Goal: Complete application form

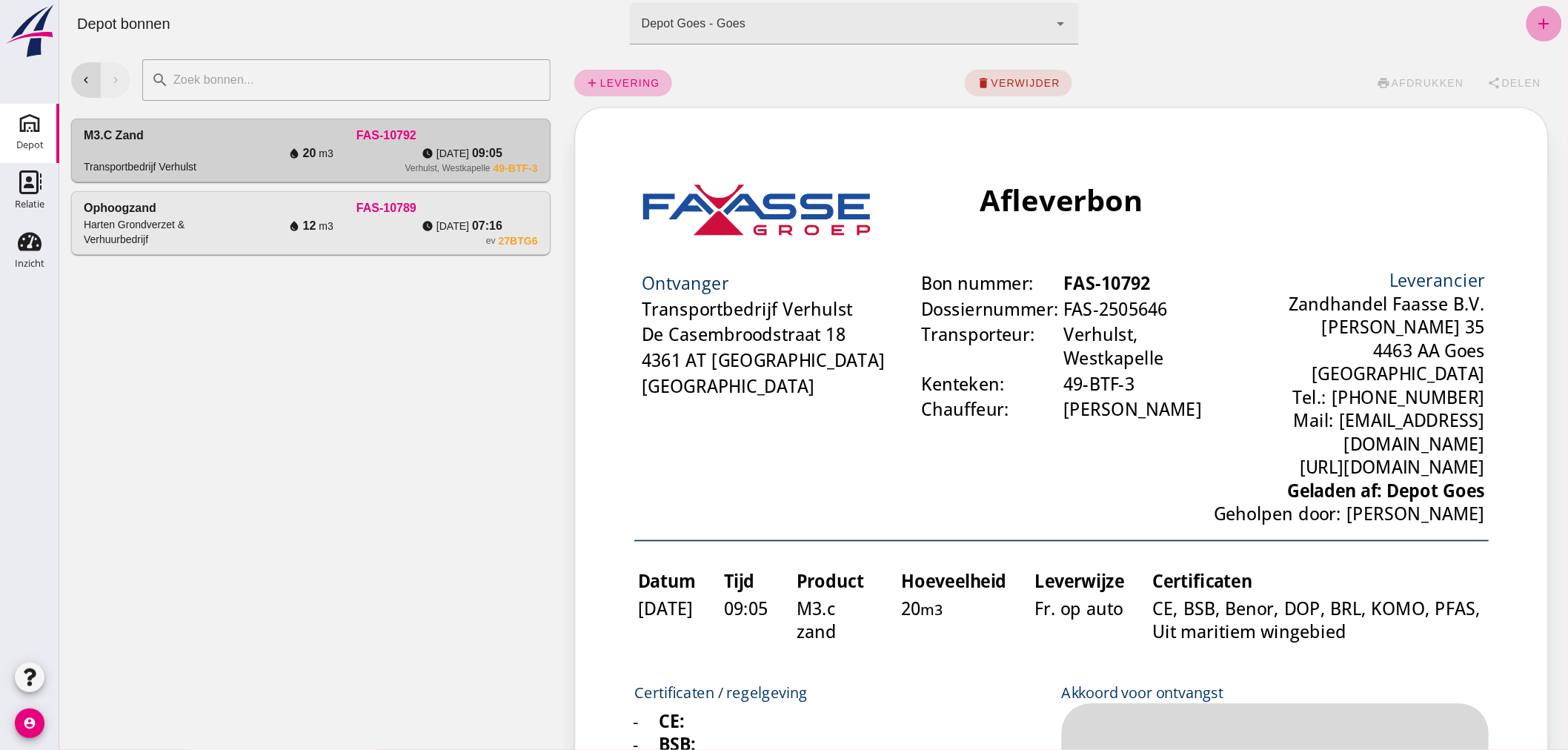
click at [1535, 18] on icon "add" at bounding box center [1544, 23] width 17 height 17
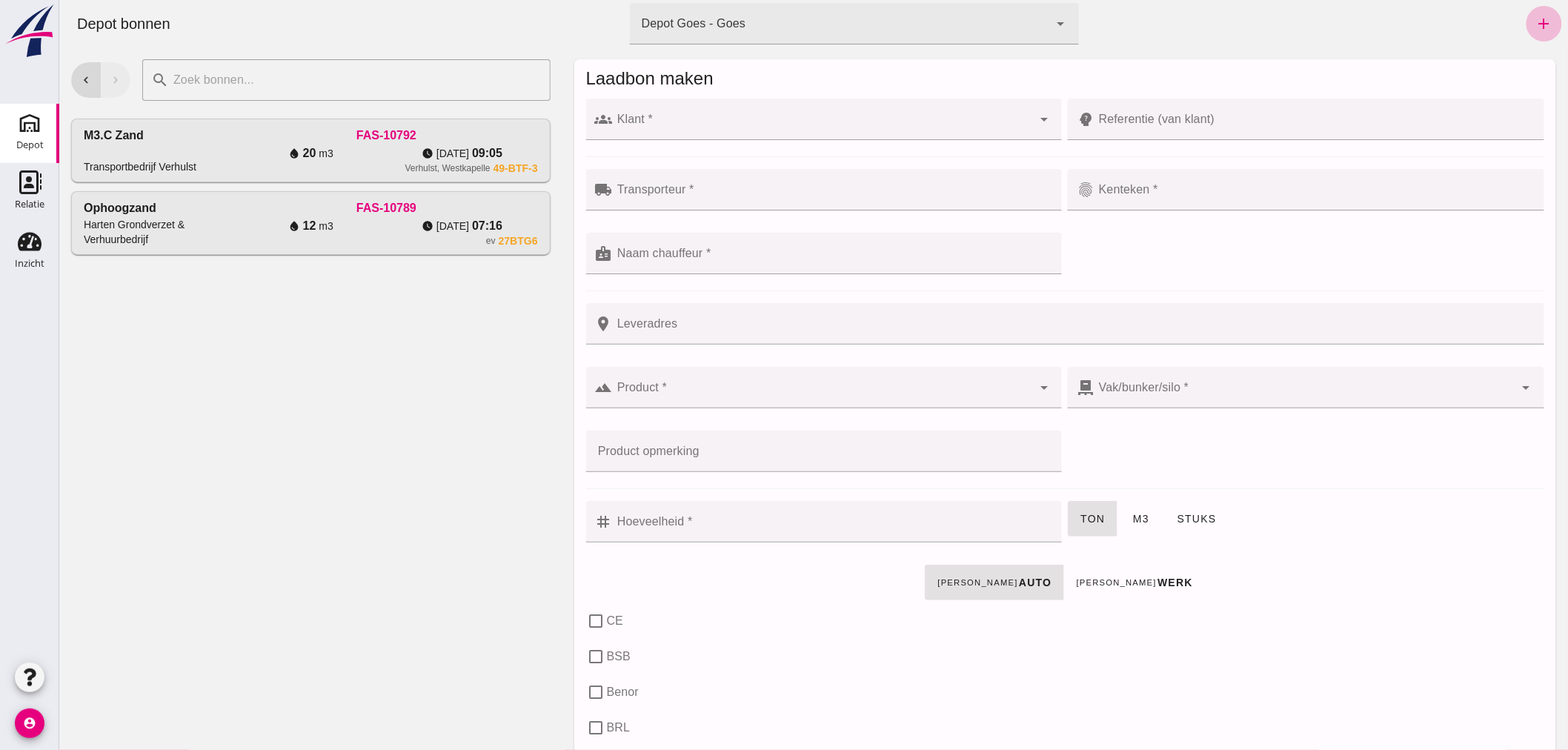
click at [694, 124] on input "Klant *" at bounding box center [821, 126] width 420 height 17
click at [447, 439] on div "chevron_left chevron_right search cancel M3.c zand Transportbedrijf Verhulst FA…" at bounding box center [310, 398] width 503 height 702
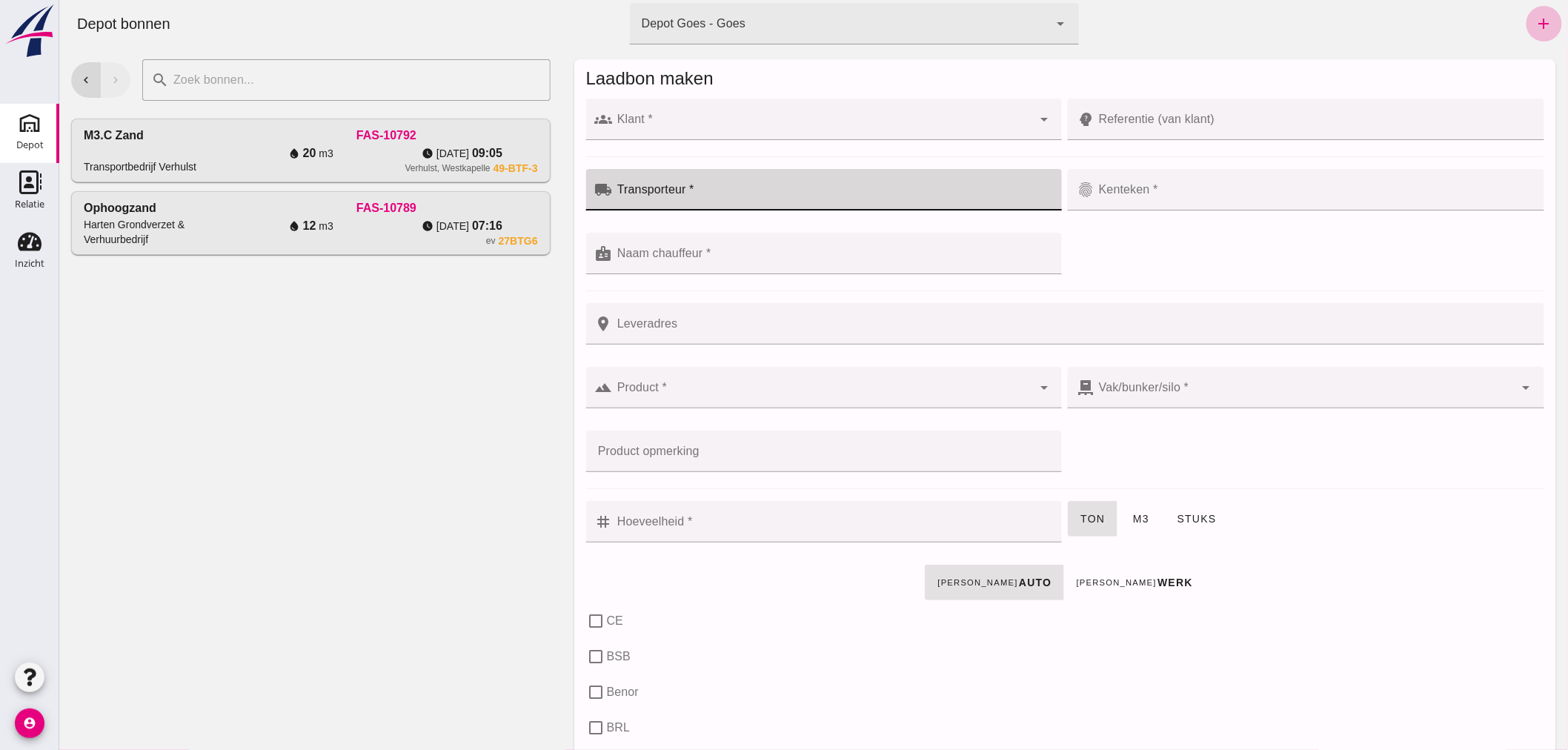
click at [719, 195] on input "Transporteur *" at bounding box center [832, 197] width 441 height 17
click at [722, 197] on input "oosten" at bounding box center [820, 197] width 417 height 17
drag, startPoint x: 660, startPoint y: 198, endPoint x: 577, endPoint y: 198, distance: 83.0
type input "oosten"
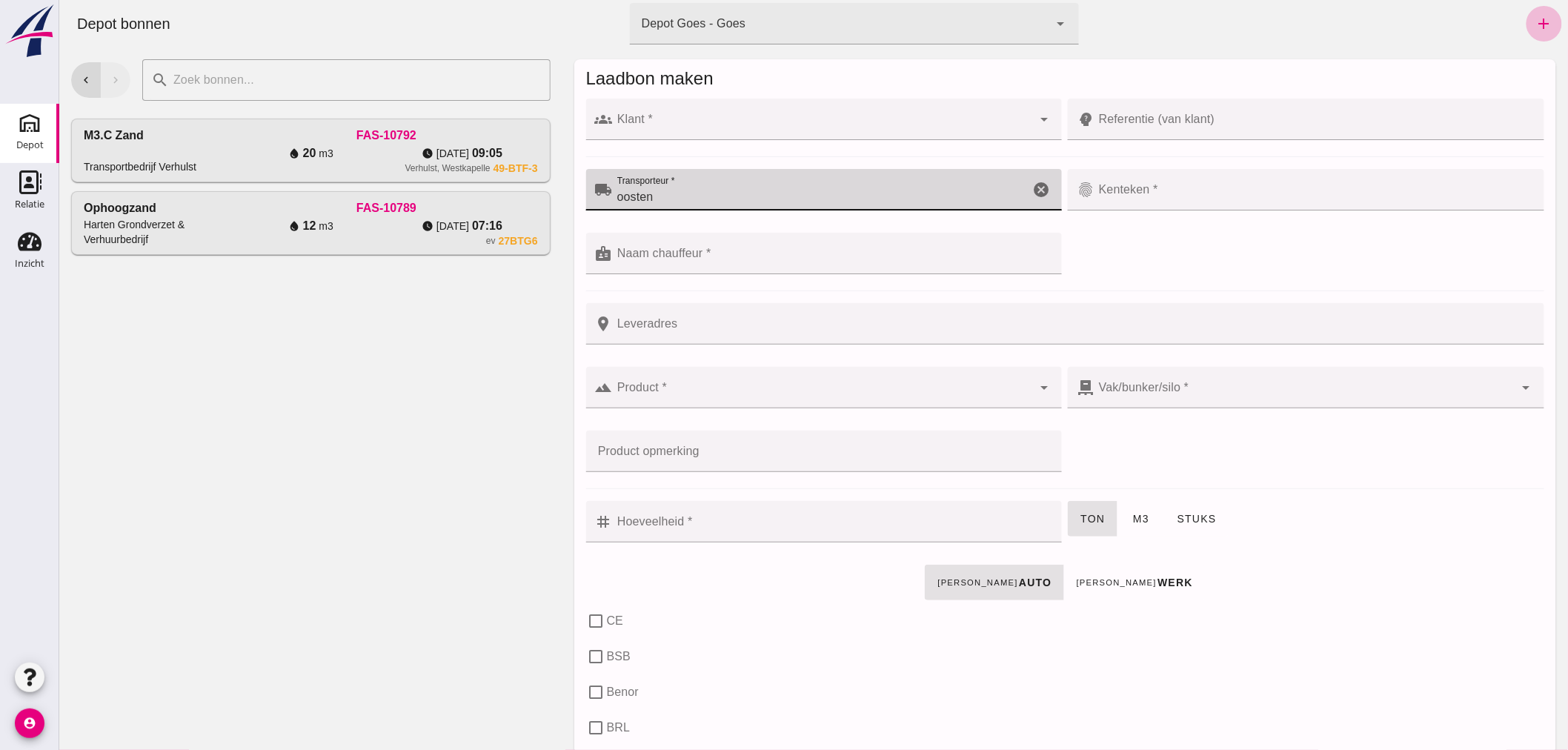
click at [664, 124] on input "Klant *" at bounding box center [821, 126] width 420 height 17
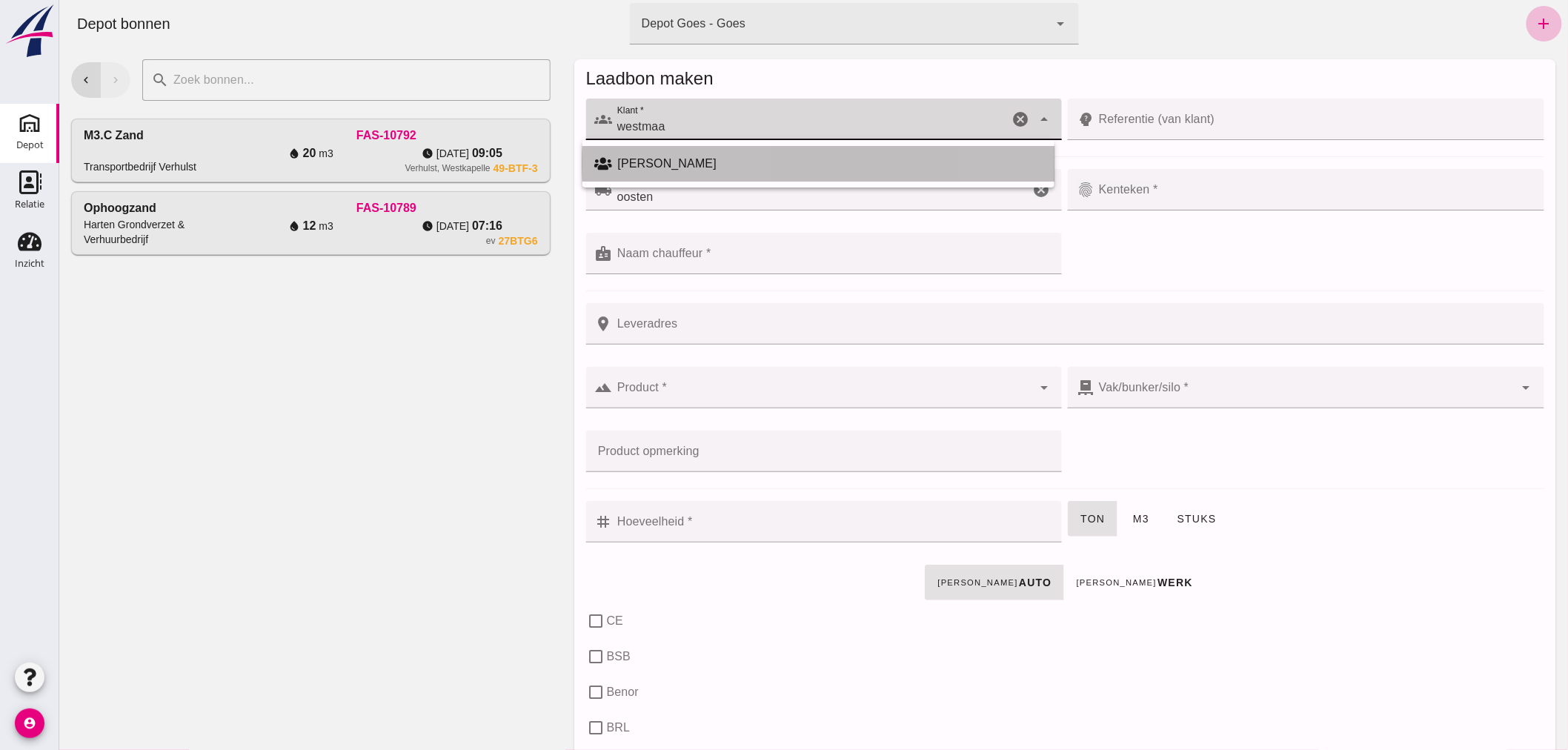
click at [694, 161] on div "[PERSON_NAME]" at bounding box center [829, 164] width 425 height 17
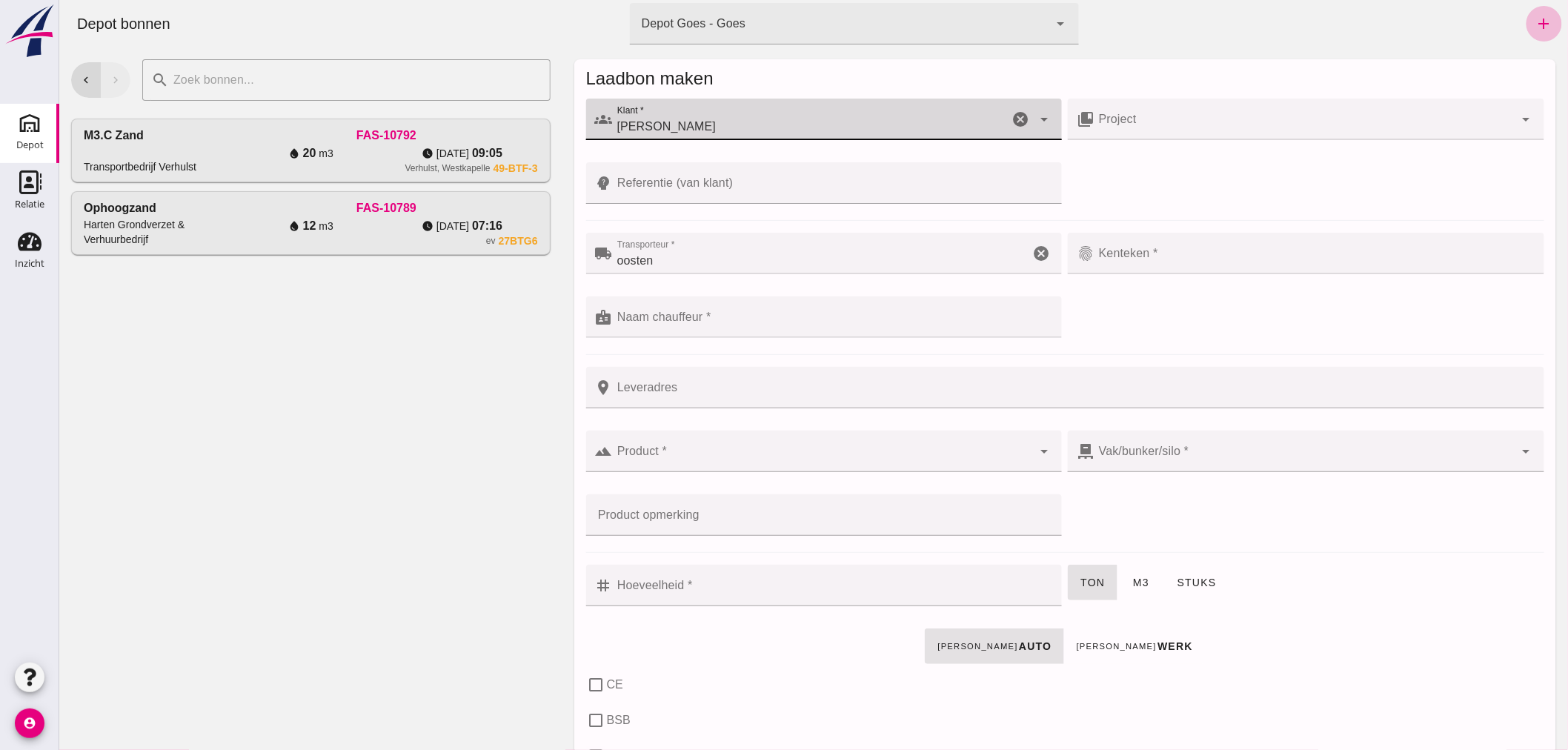
type input "[PERSON_NAME]"
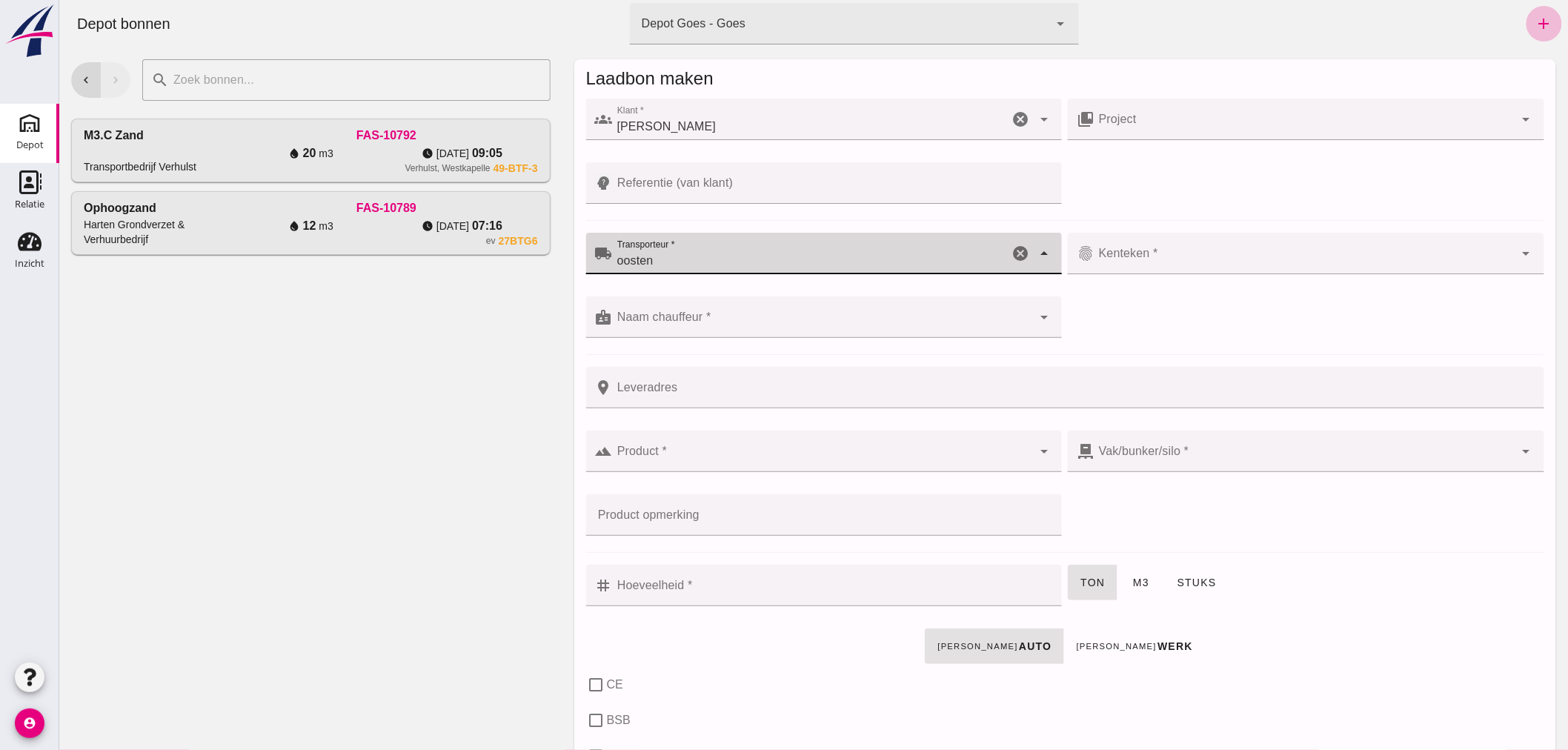
drag, startPoint x: 686, startPoint y: 261, endPoint x: 605, endPoint y: 262, distance: 81.0
click at [605, 262] on div "local_shipping Transporteur * Transporteur * oosten oosten cancel arrow_drop_do…" at bounding box center [824, 253] width 477 height 42
click at [1036, 251] on icon "arrow_drop_down" at bounding box center [1043, 253] width 17 height 17
click at [633, 254] on input "M" at bounding box center [810, 261] width 397 height 17
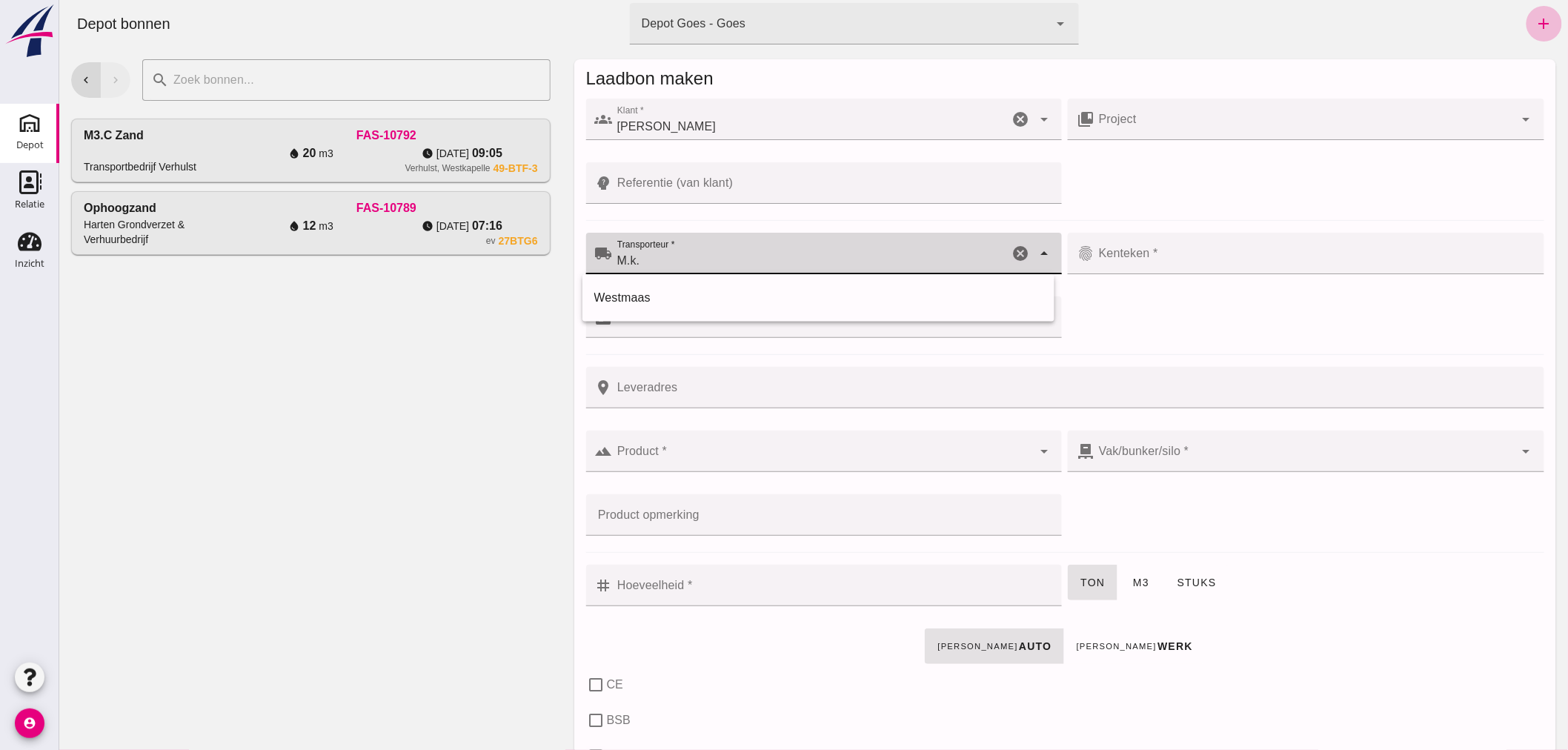
drag, startPoint x: 642, startPoint y: 252, endPoint x: 572, endPoint y: 243, distance: 70.6
type input "O"
type input "m"
click at [1038, 248] on icon "arrow_drop_down" at bounding box center [1043, 253] width 17 height 17
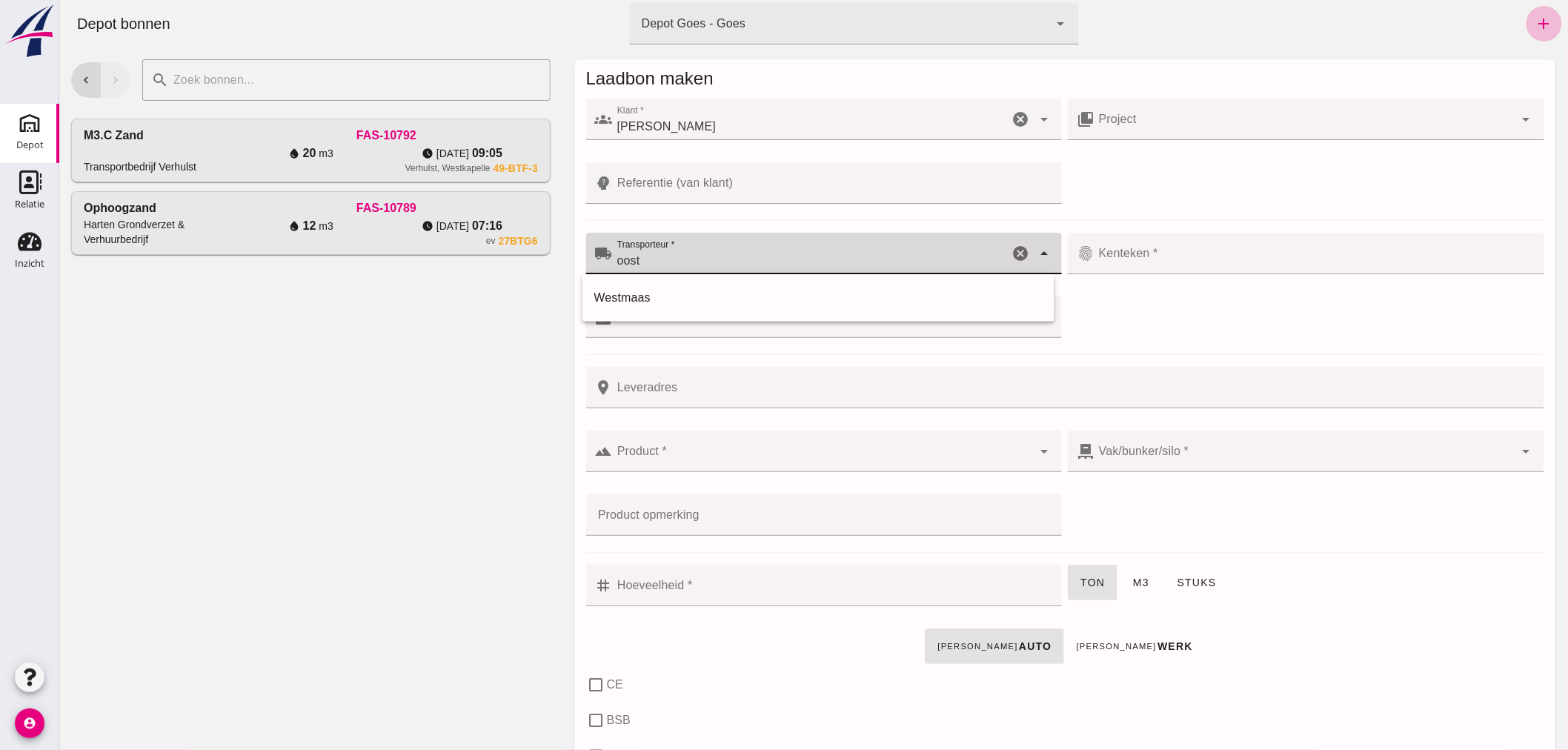
drag, startPoint x: 644, startPoint y: 259, endPoint x: 591, endPoint y: 264, distance: 53.2
click at [591, 264] on div "local_shipping Transporteur * Transporteur * oost oost cancel arrow_drop_down" at bounding box center [824, 253] width 477 height 42
drag, startPoint x: 677, startPoint y: 262, endPoint x: 586, endPoint y: 295, distance: 96.8
click at [582, 267] on div "local_shipping Transporteur * Transporteur * M.K. M.K. cancel arrow_drop_down" at bounding box center [823, 261] width 482 height 64
type input "Oosten"
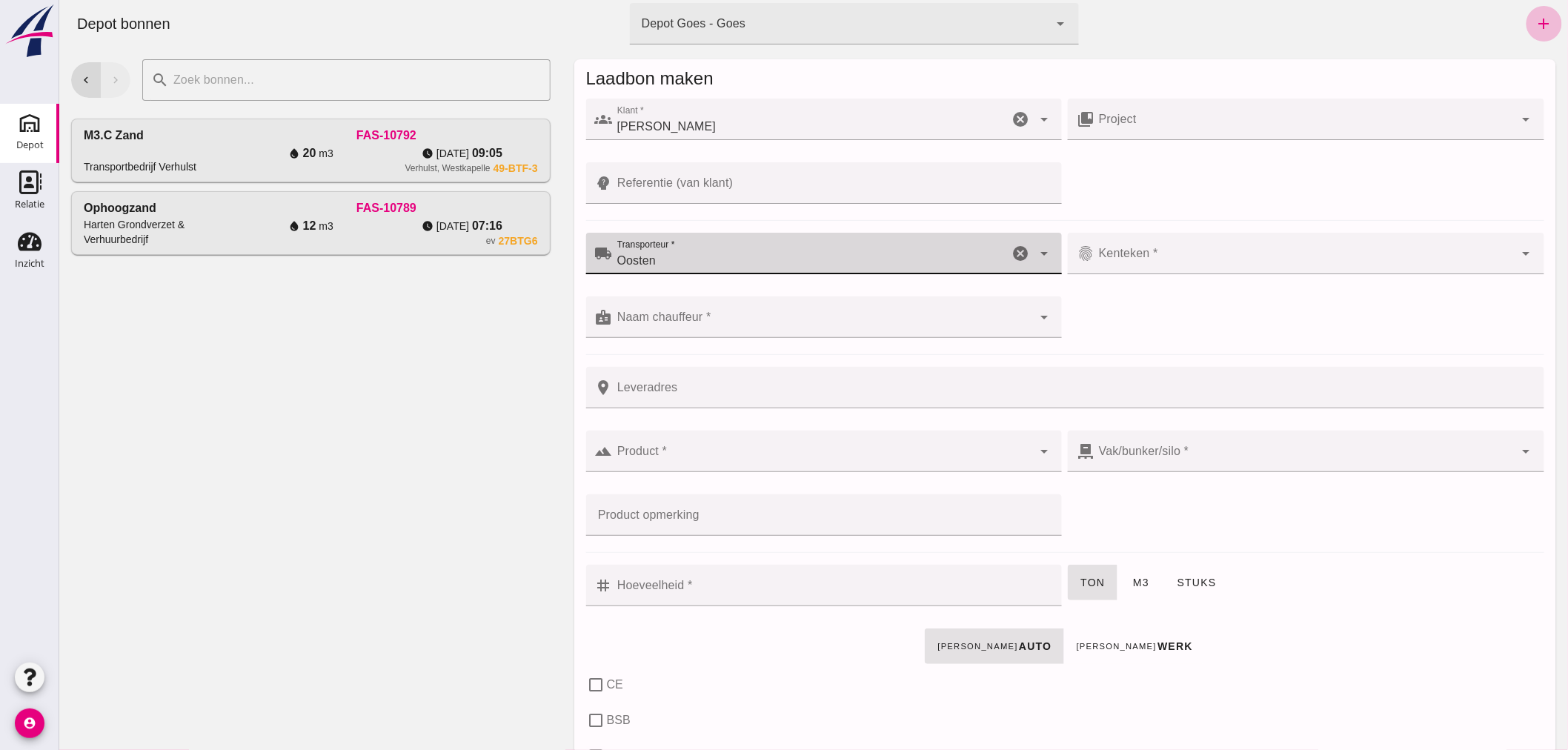
click at [1152, 257] on input "Kenteken *" at bounding box center [1303, 261] width 420 height 17
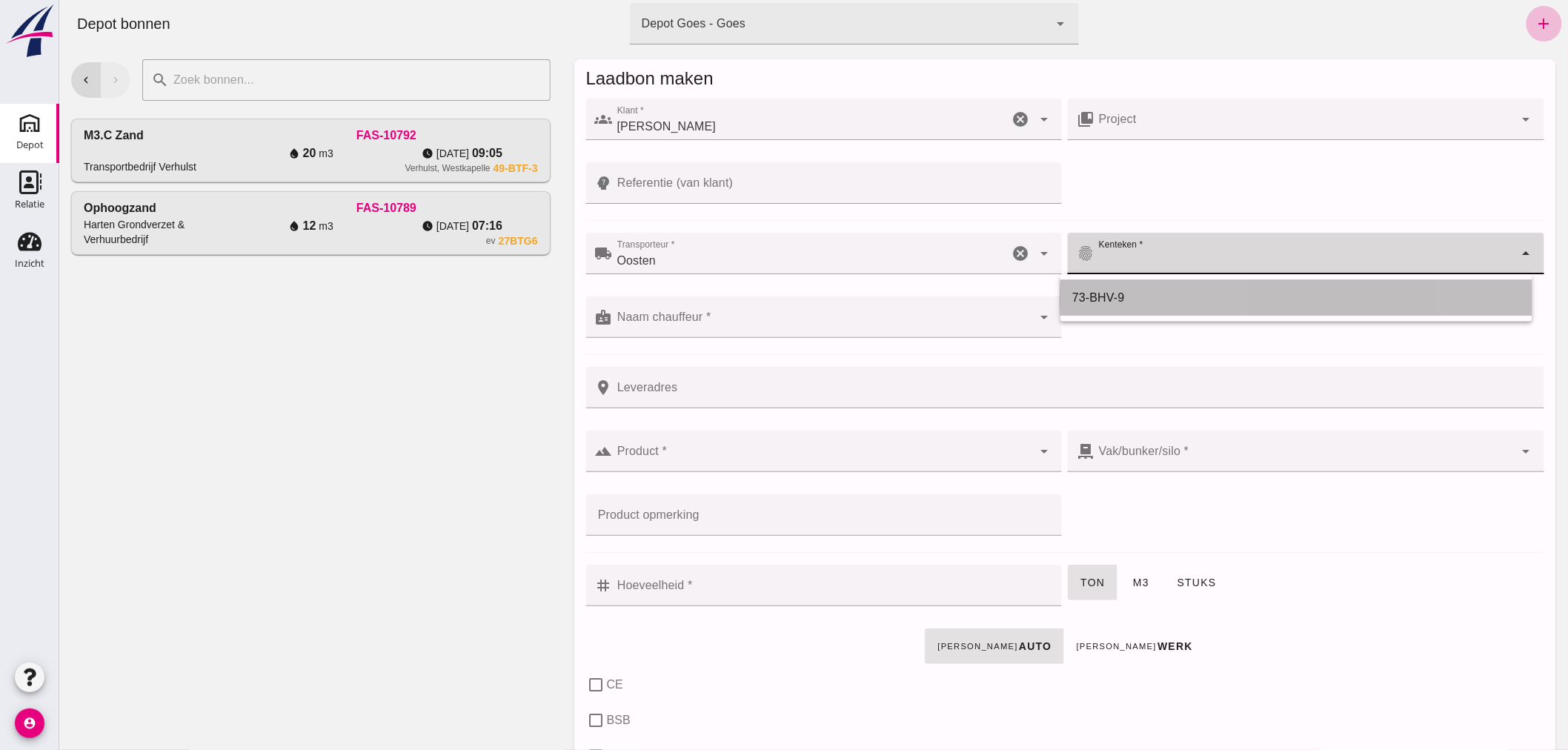
click at [1126, 291] on div "73-BHV-9" at bounding box center [1296, 298] width 448 height 17
type input "73-BHV-9"
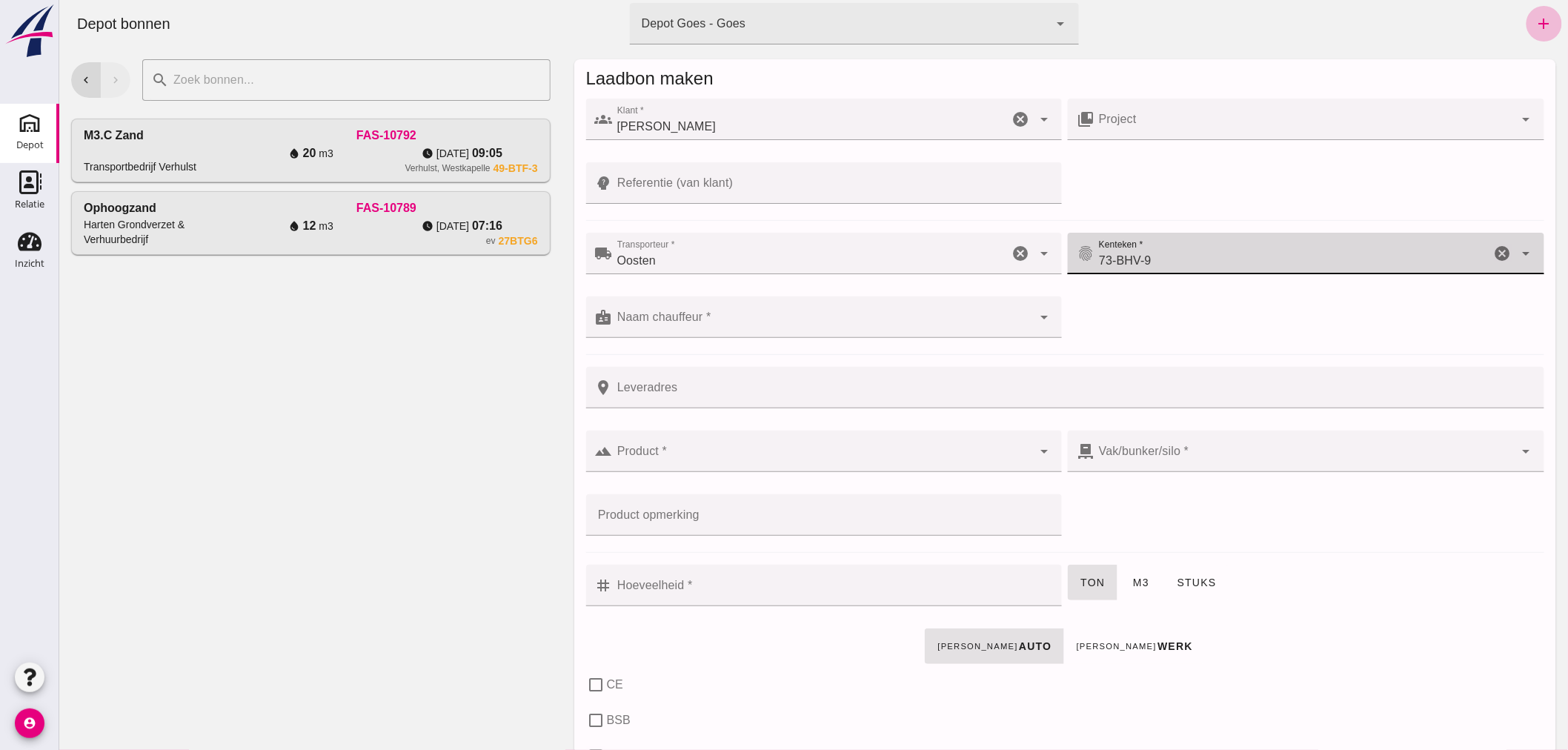
click at [828, 308] on div at bounding box center [821, 318] width 420 height 42
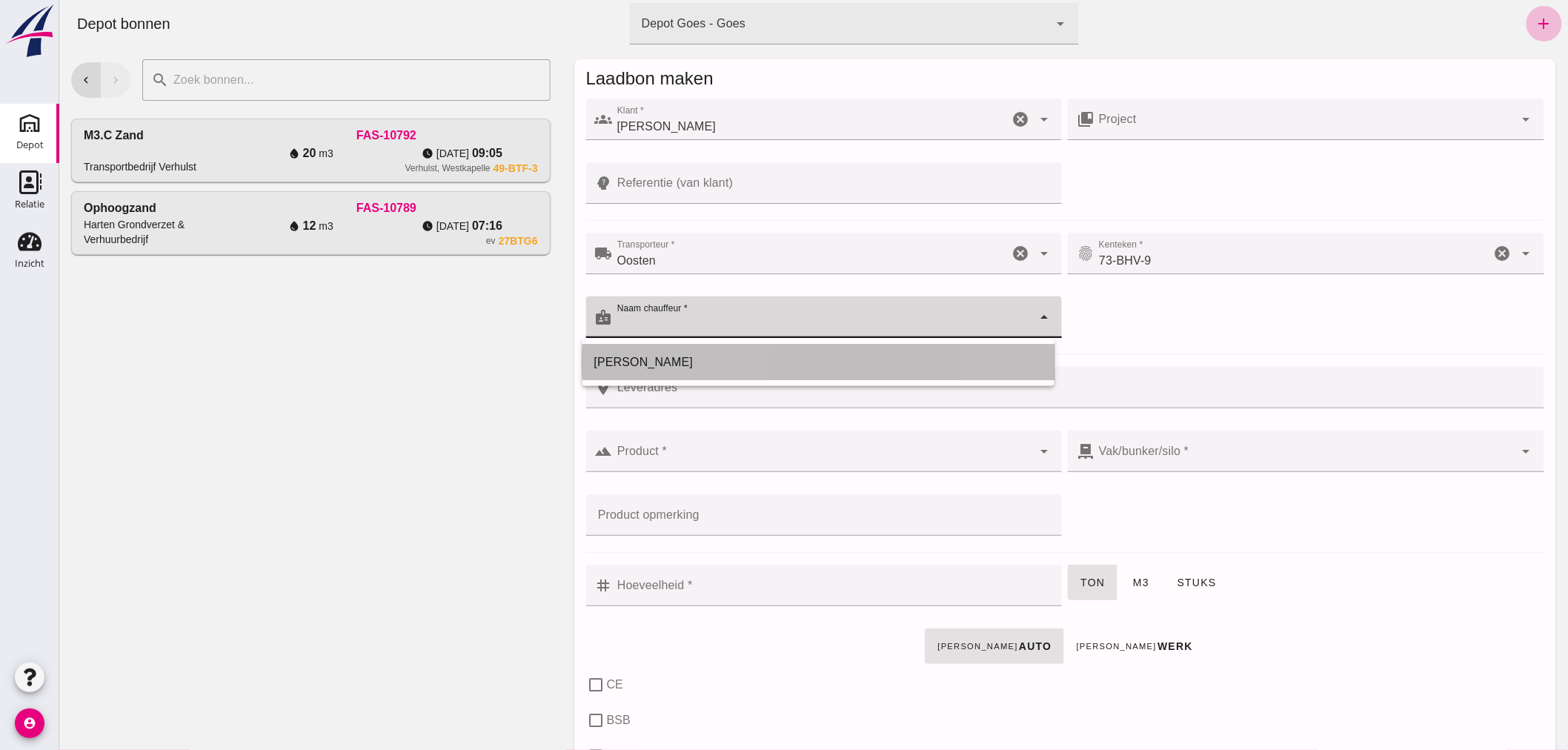
click at [802, 357] on div "[PERSON_NAME]" at bounding box center [817, 362] width 448 height 17
type input "[PERSON_NAME]"
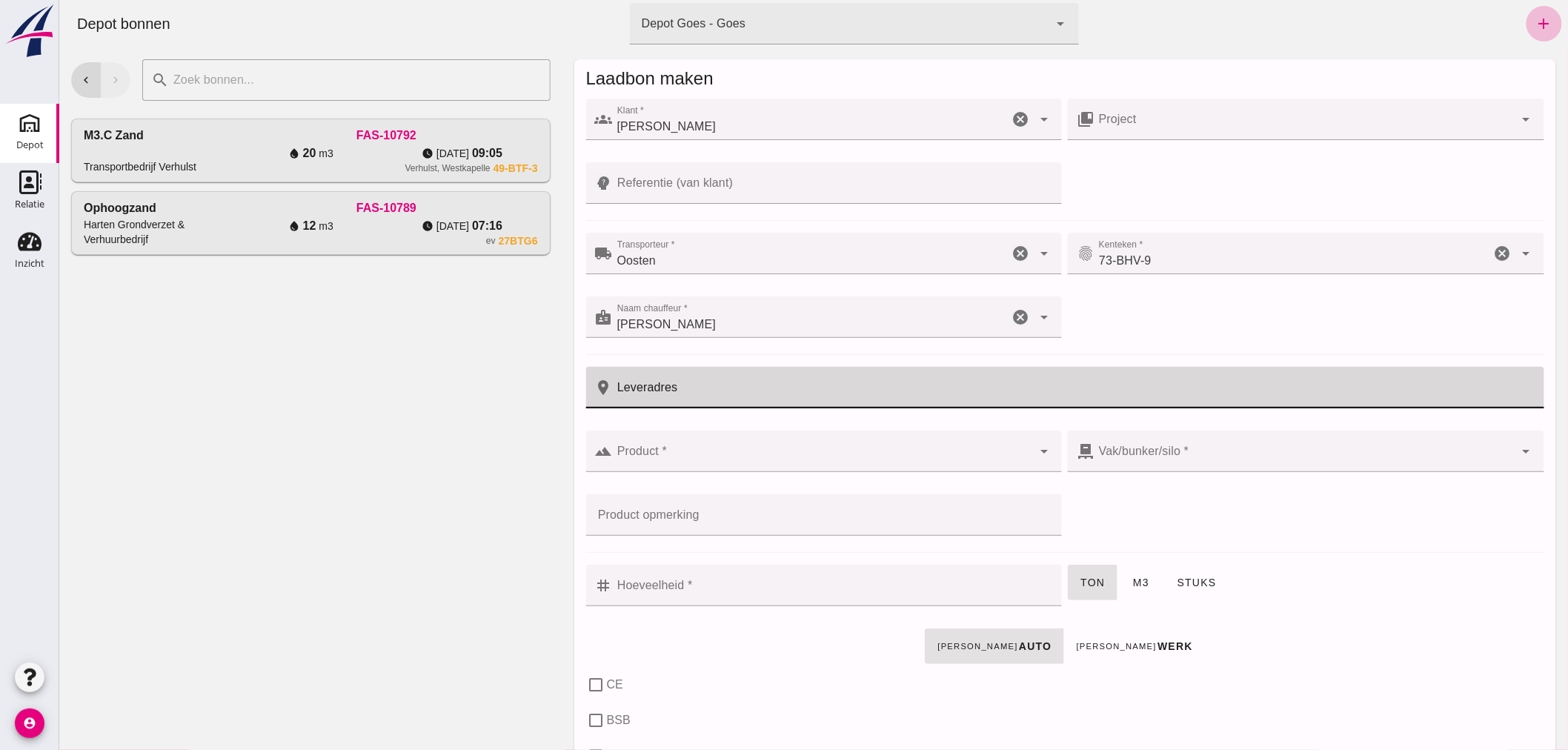
click at [756, 393] on input "Leveradres" at bounding box center [1073, 388] width 922 height 42
click at [685, 391] on input "s, Heerhendrilskinderen" at bounding box center [1061, 388] width 899 height 42
click at [691, 391] on input "s, Heerhendrklskinderen" at bounding box center [1061, 388] width 899 height 42
click at [677, 391] on input "s, Heerhendrkskinderen" at bounding box center [1061, 388] width 899 height 42
click at [683, 391] on input "s, Heerhendrkskinderen" at bounding box center [1061, 388] width 899 height 42
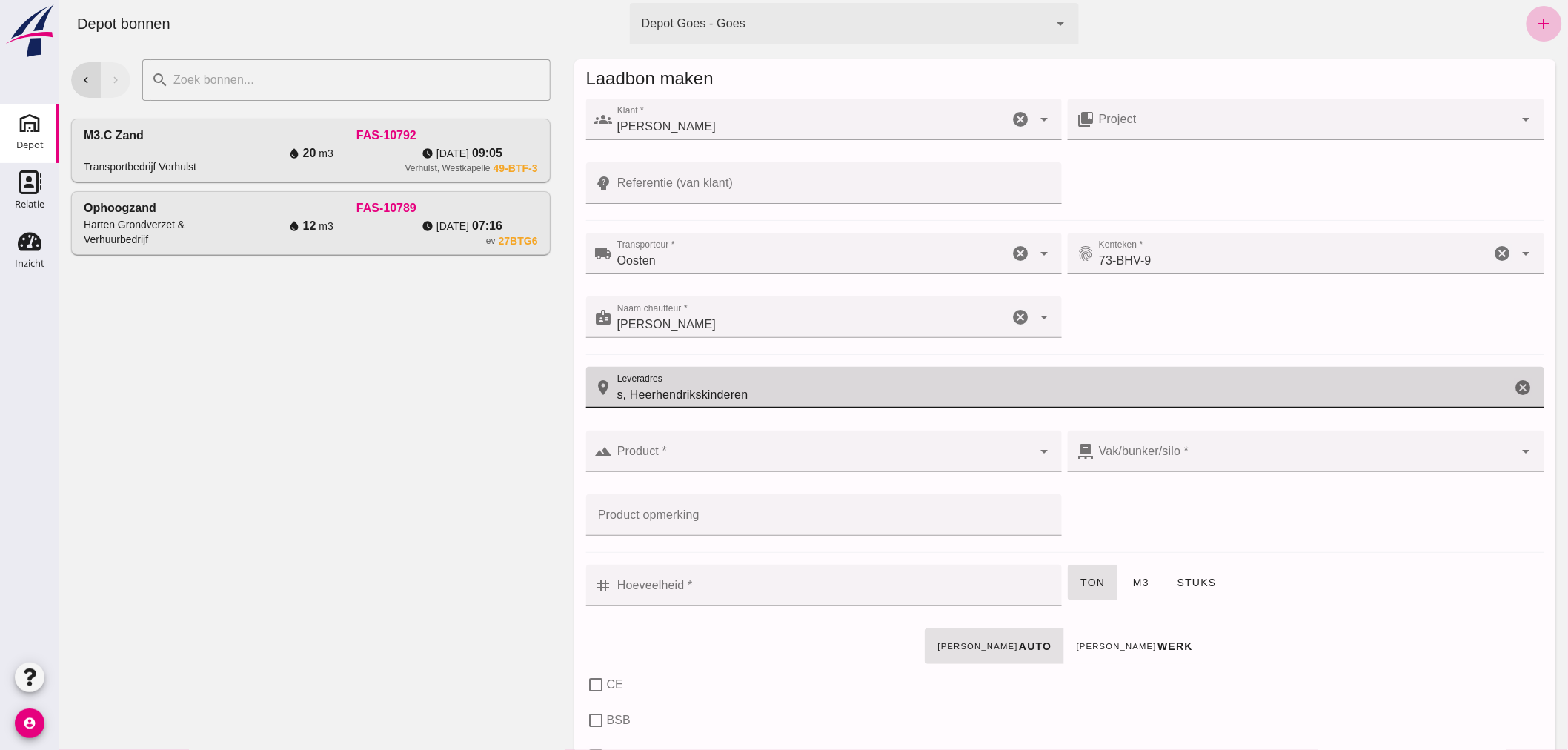
click at [768, 395] on input "s, Heerhendrikskinderen" at bounding box center [1061, 388] width 899 height 42
type input "s, Heerhendrikskinderen"
click at [748, 452] on input "Product *" at bounding box center [821, 459] width 420 height 17
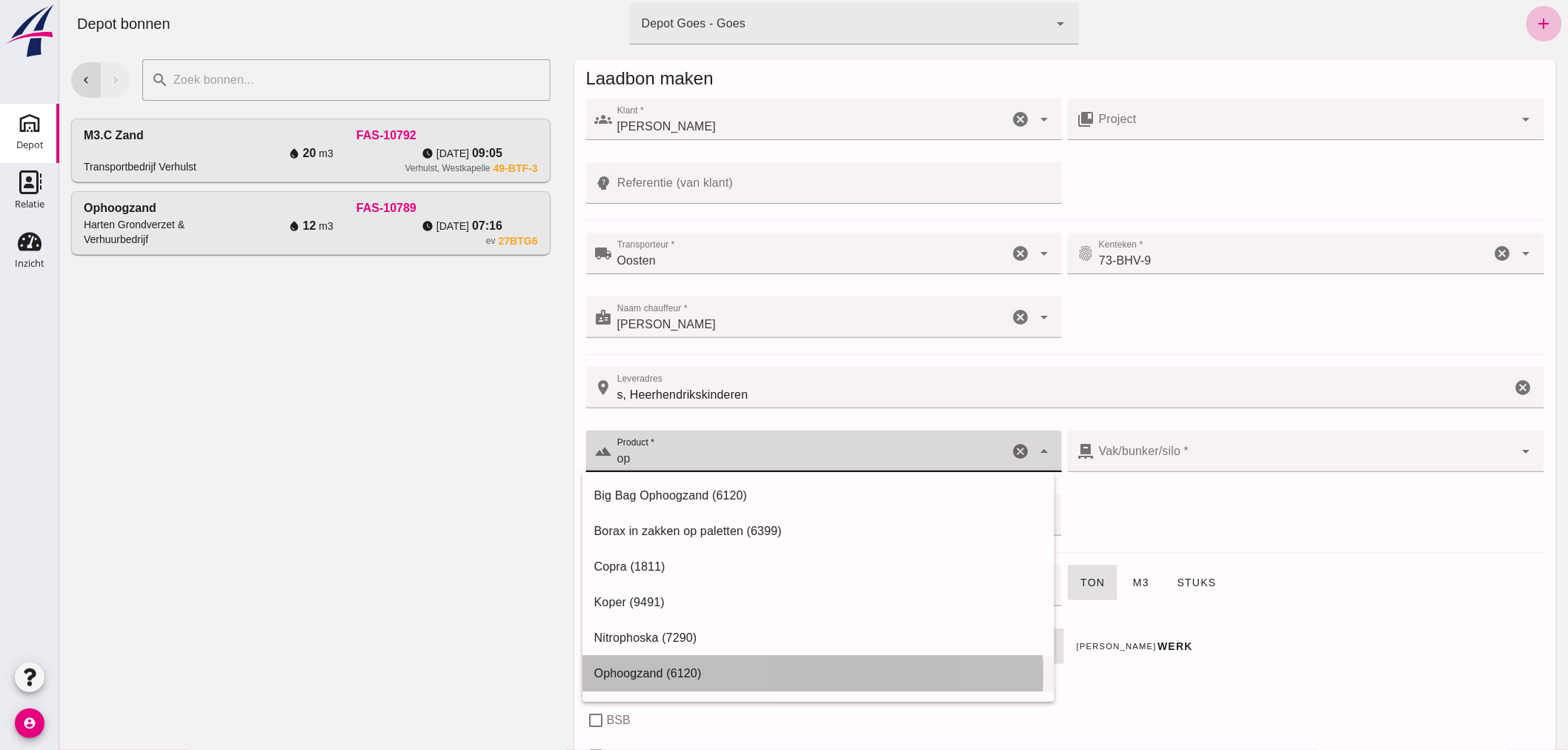
click at [669, 667] on div "Ophoogzand (6120)" at bounding box center [817, 673] width 448 height 17
type input "Ophoogzand (6120)"
type input "38"
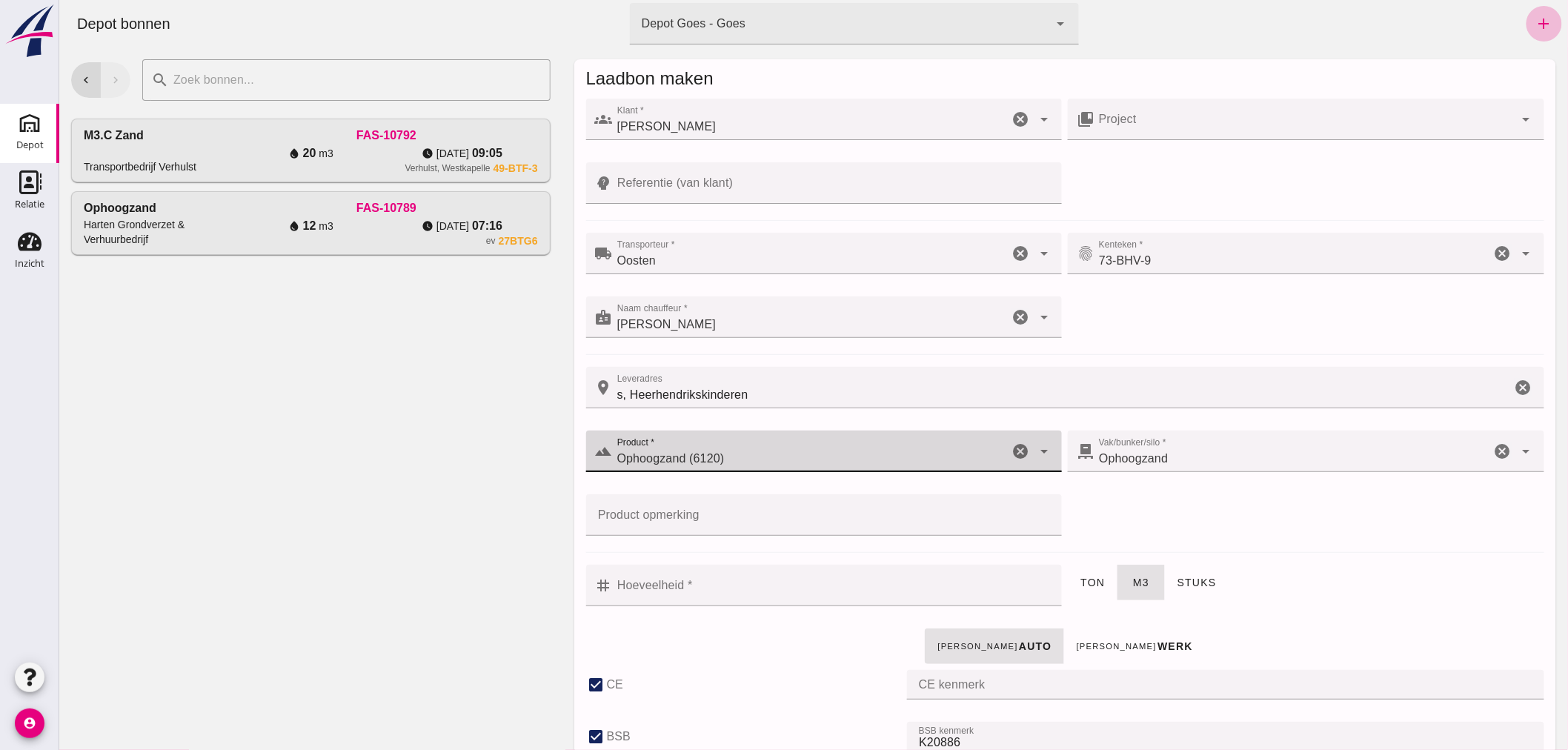
checkbox input "true"
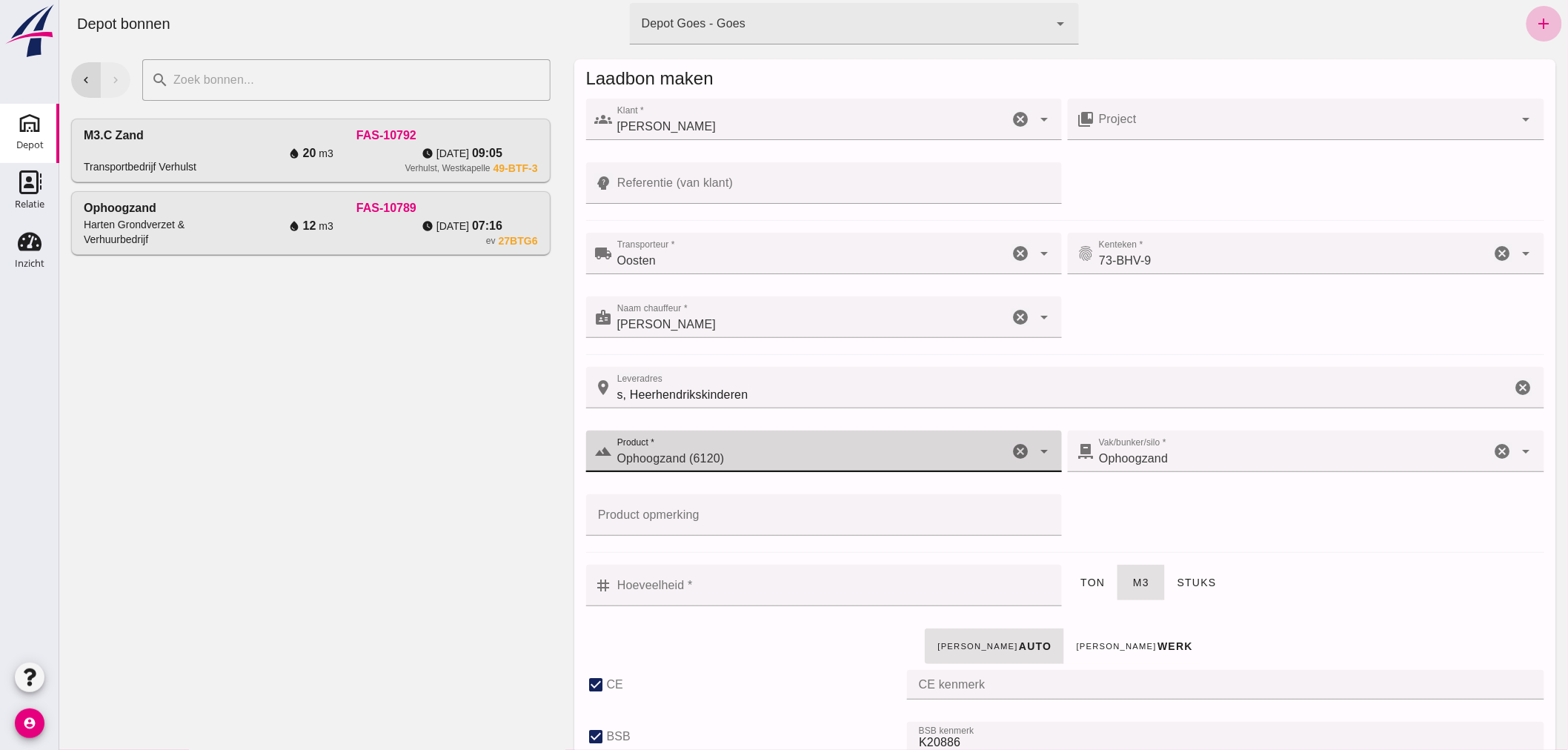
checkbox input "true"
type input "40"
type input "Ophoogzand (6120)"
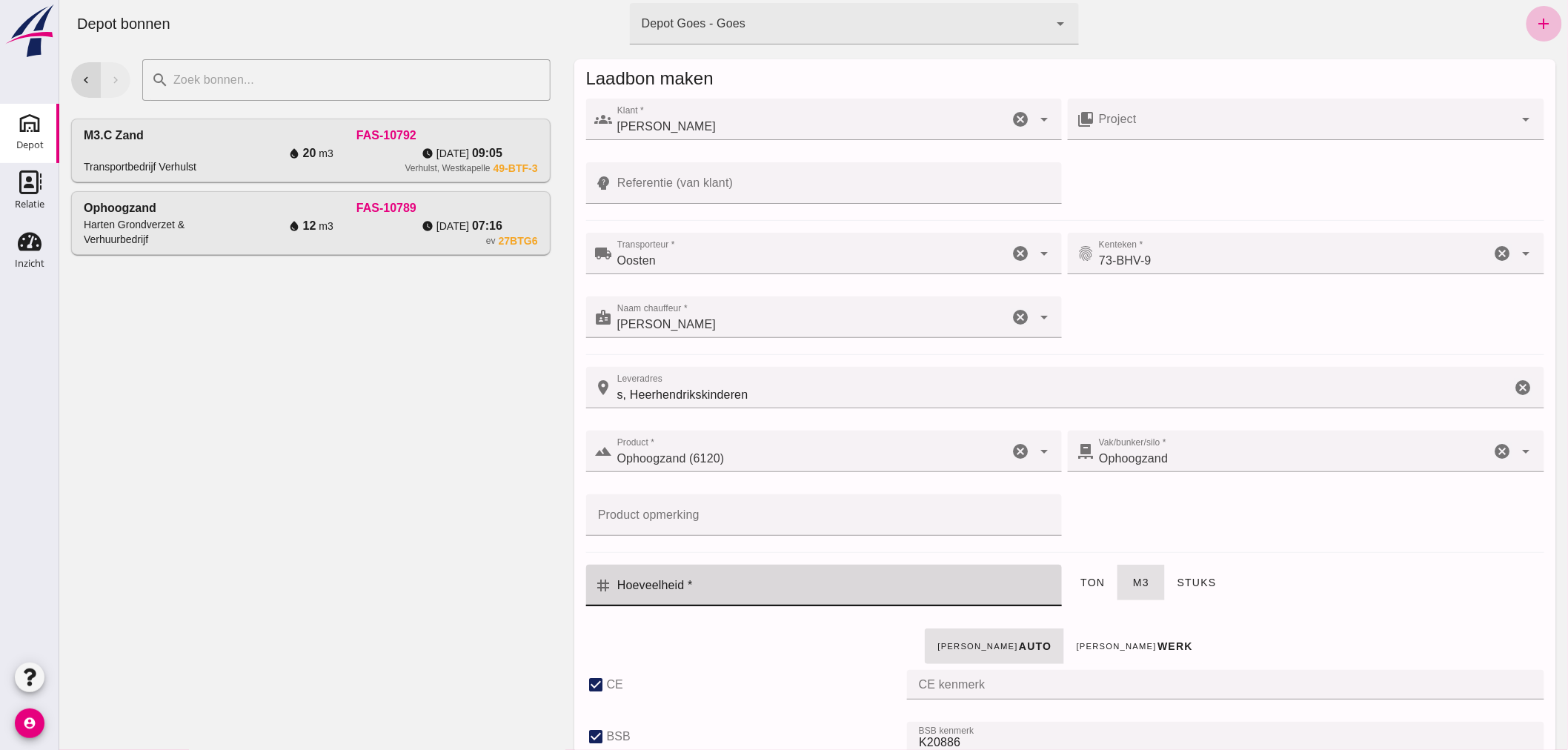
click at [797, 576] on input "Hoeveelheid *" at bounding box center [832, 586] width 441 height 42
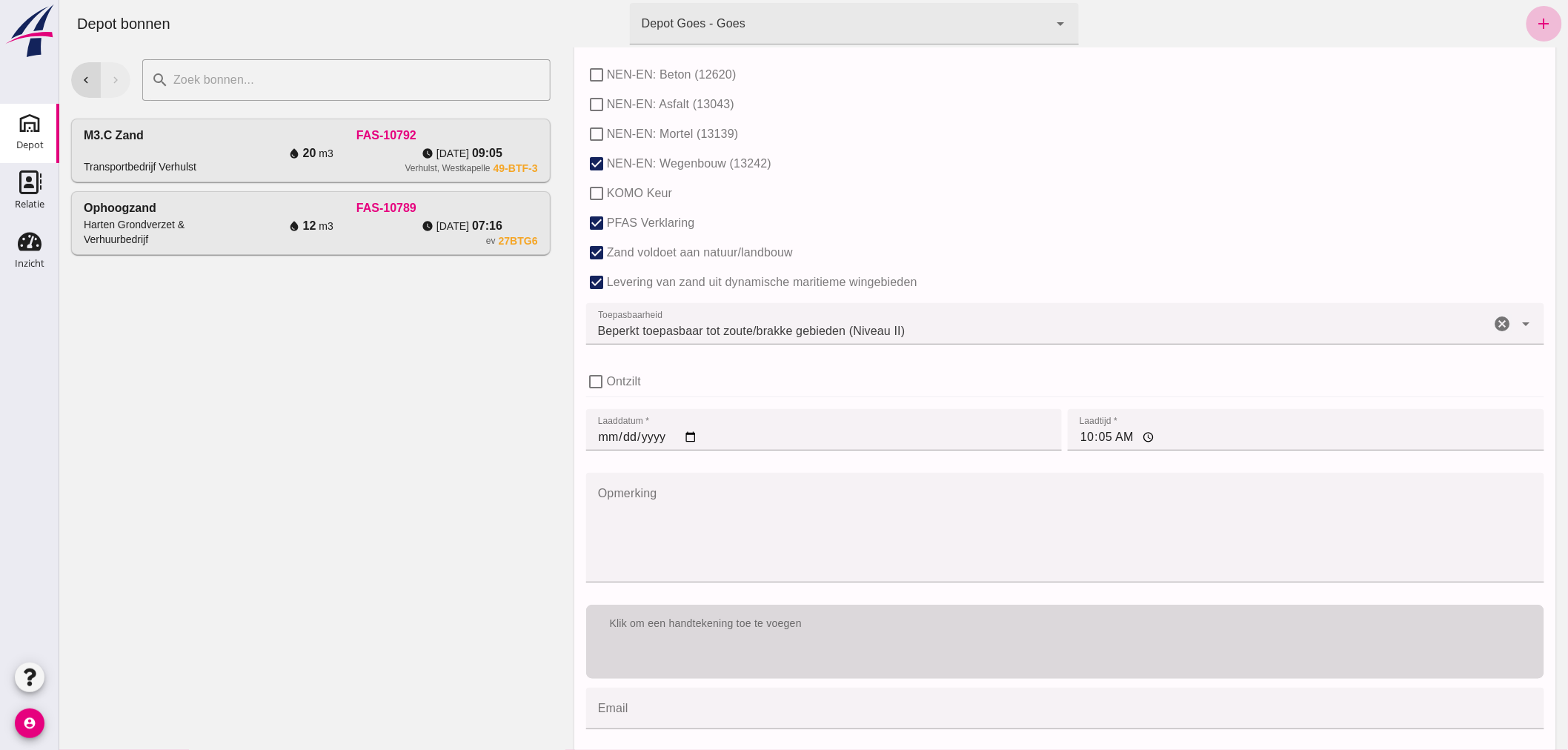
scroll to position [910, 0]
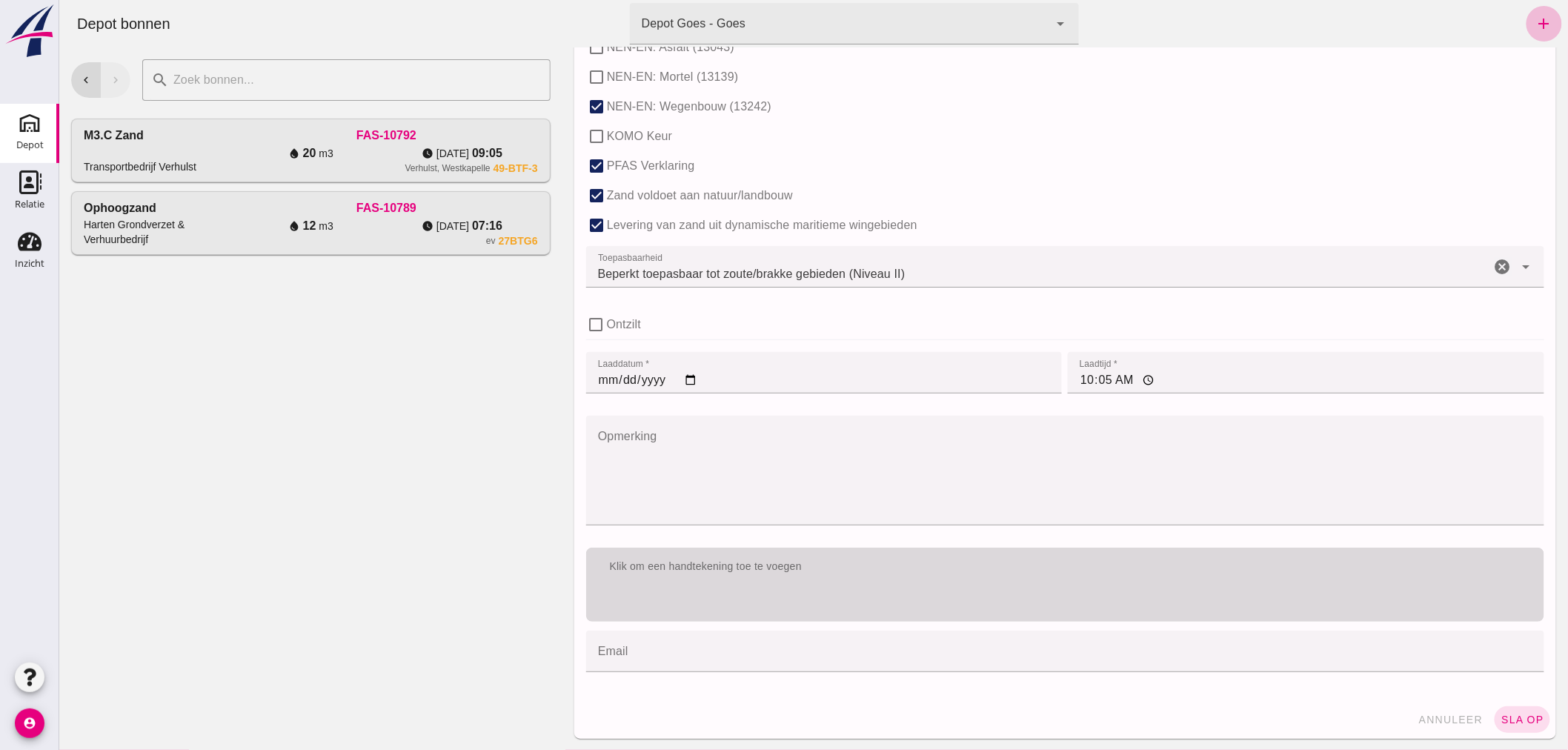
type input "12"
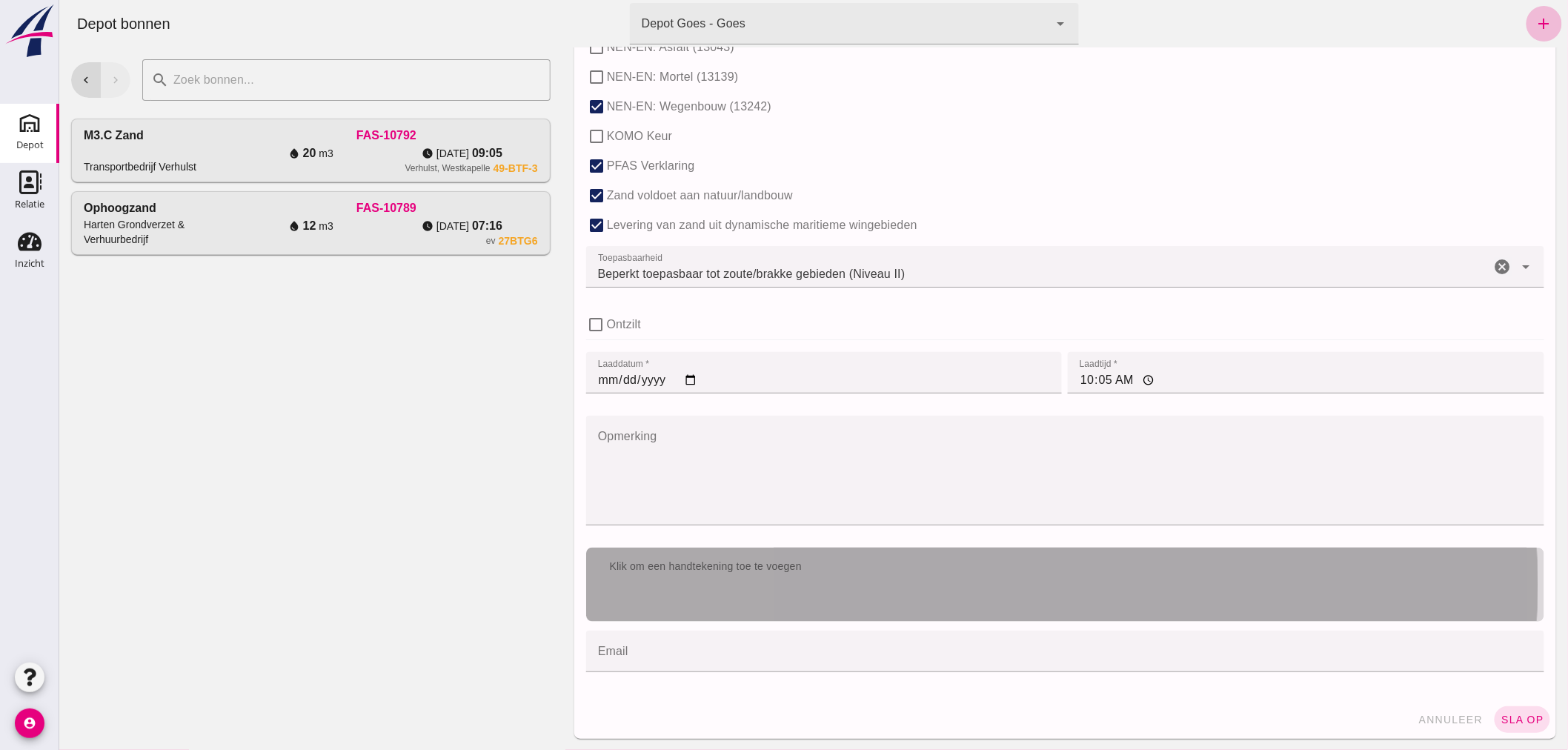
click at [901, 569] on div "Klik om een handtekening toe te voegen" at bounding box center [1064, 566] width 935 height 15
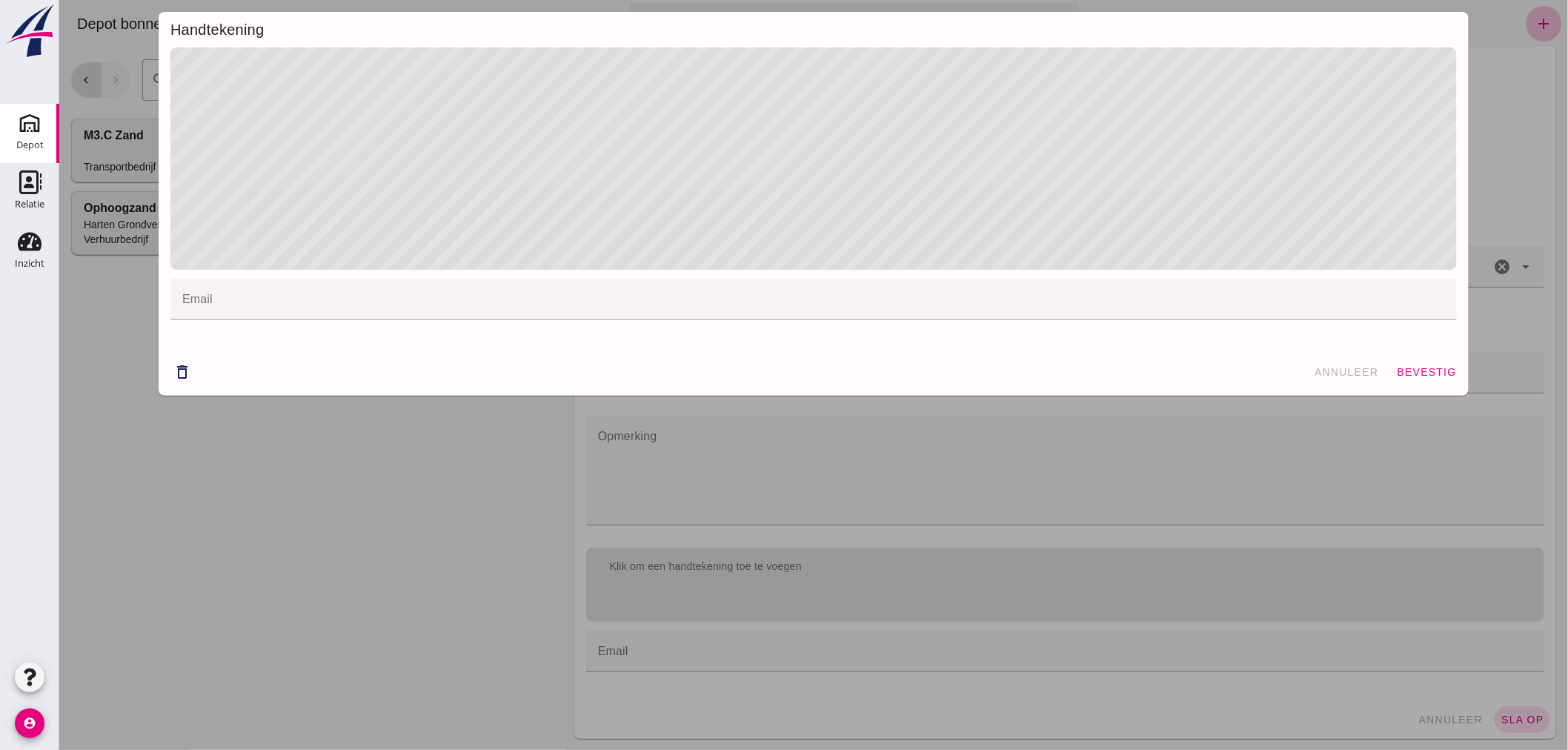
drag, startPoint x: 1408, startPoint y: 365, endPoint x: 1411, endPoint y: 378, distance: 13.3
click at [1408, 366] on span "bevestig" at bounding box center [1426, 372] width 60 height 12
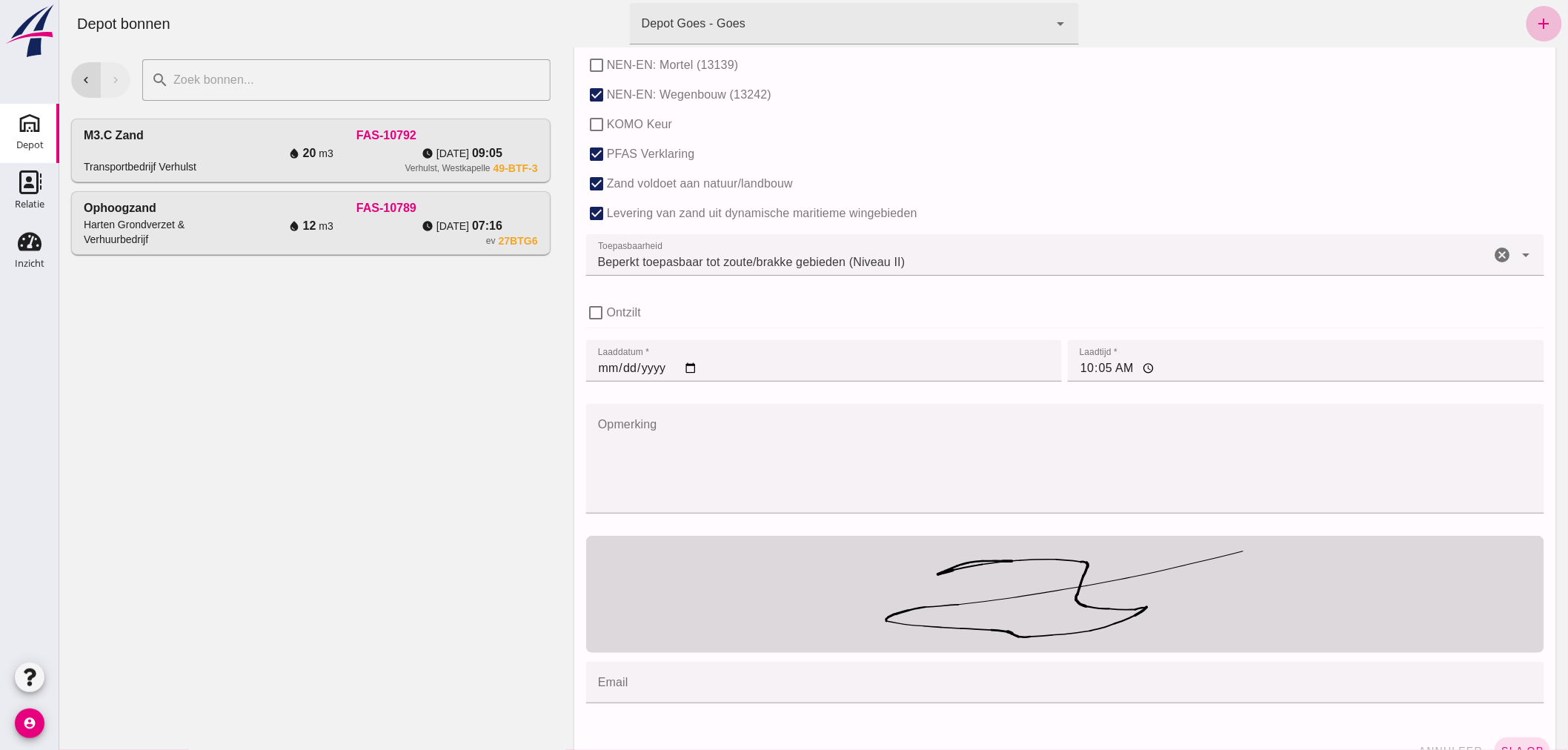
scroll to position [953, 0]
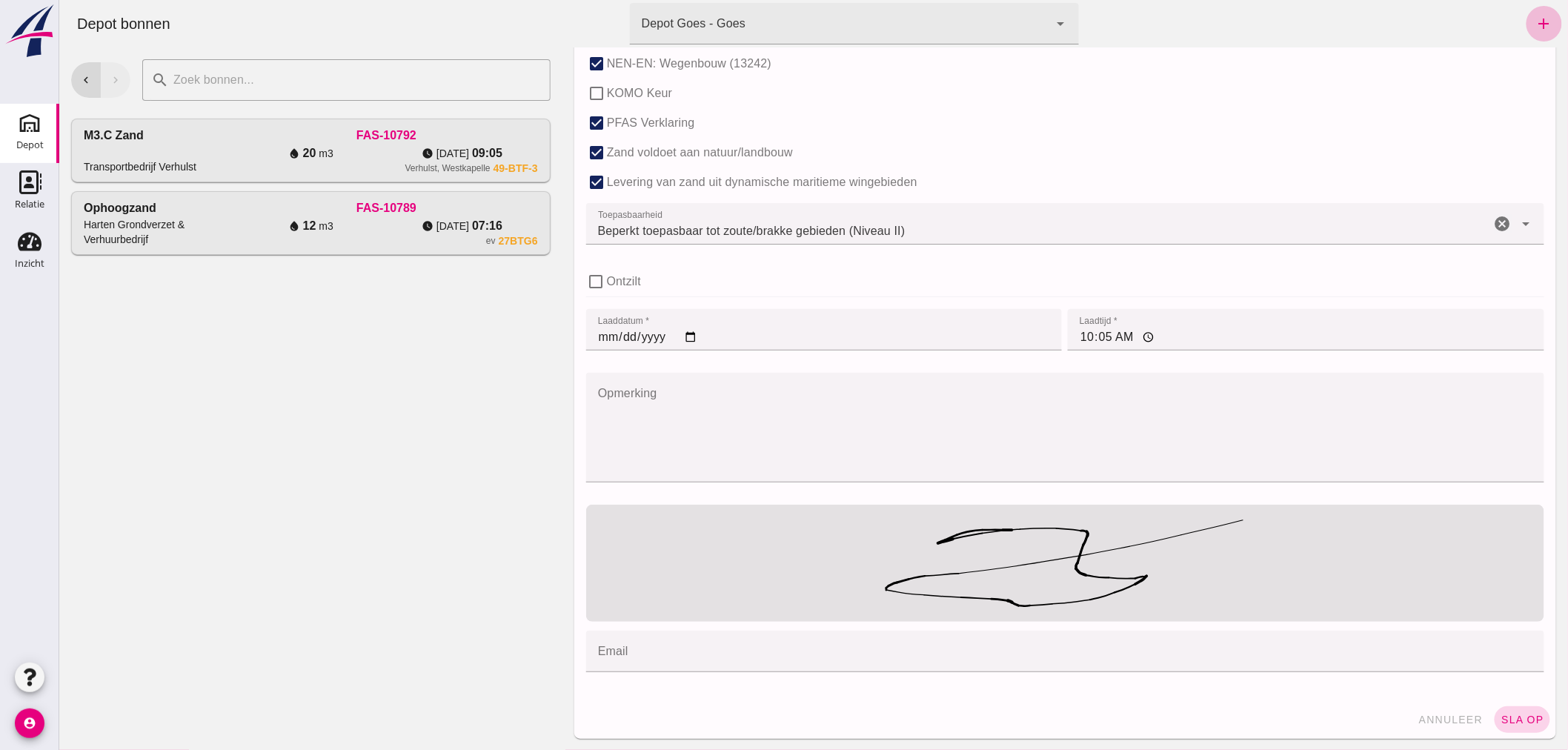
click at [1507, 716] on span "sla op" at bounding box center [1522, 720] width 44 height 12
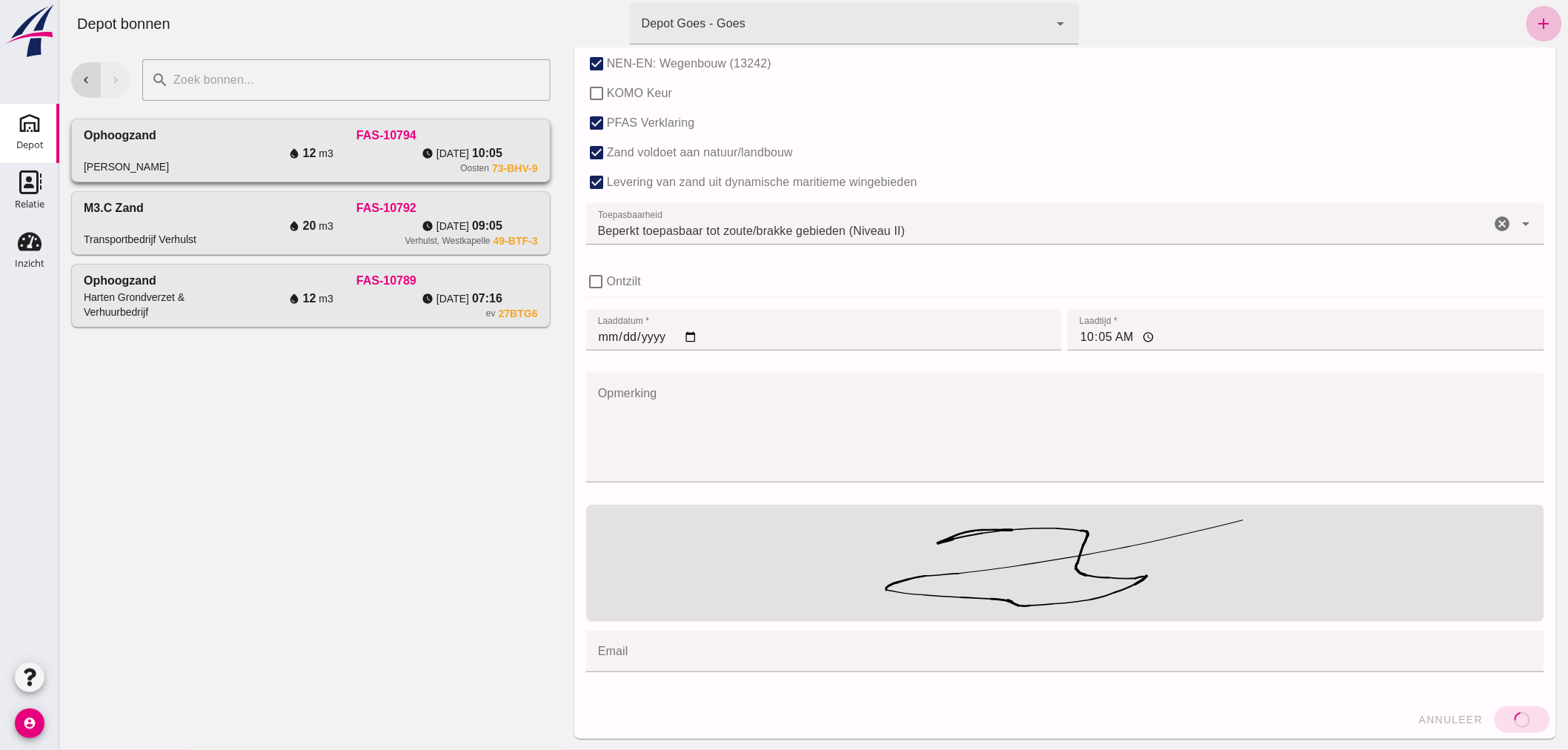
click at [184, 144] on div "Ophoogzand [PERSON_NAME]" at bounding box center [158, 151] width 151 height 48
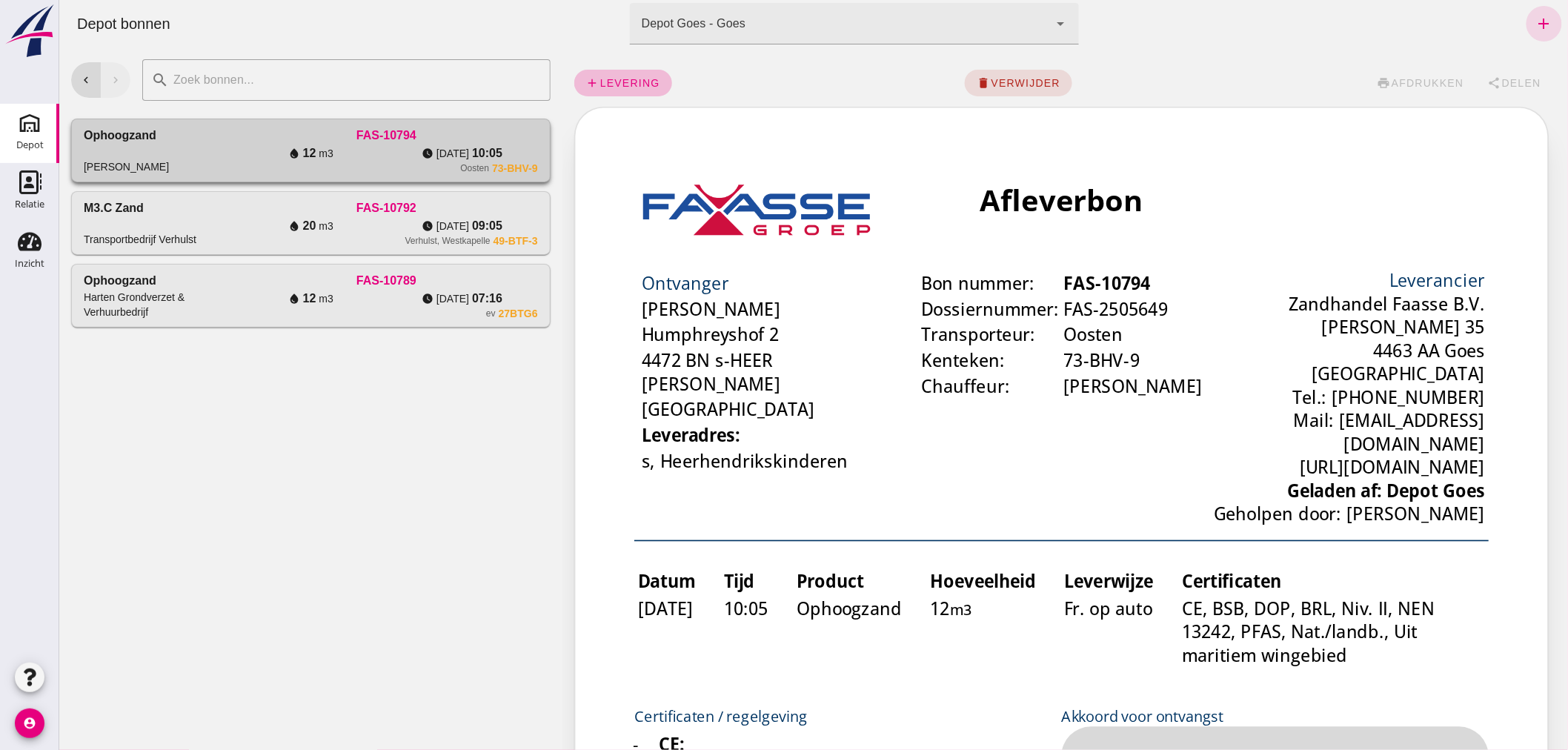
scroll to position [0, 0]
